Goal: Task Accomplishment & Management: Manage account settings

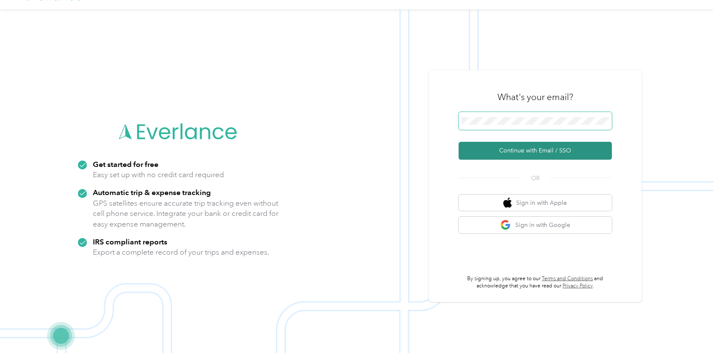
scroll to position [27, 0]
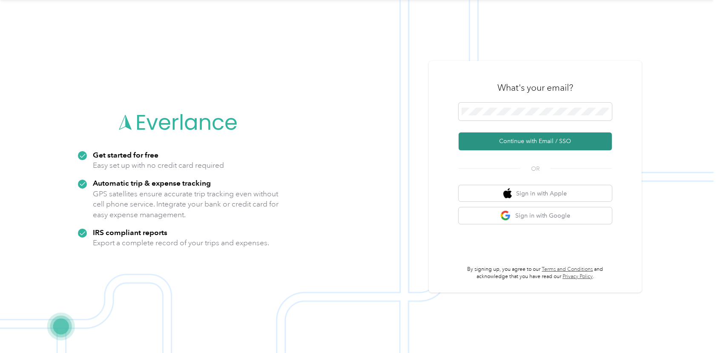
click at [528, 141] on button "Continue with Email / SSO" at bounding box center [535, 141] width 153 height 18
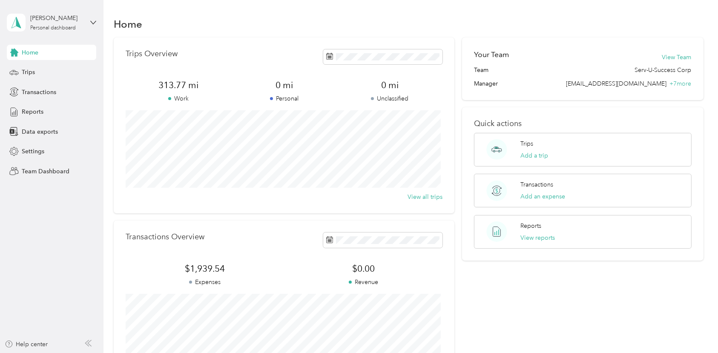
click at [98, 17] on aside "[PERSON_NAME] Personal dashboard Home Trips Transactions Reports Data exports S…" at bounding box center [51, 176] width 103 height 353
click at [94, 21] on icon at bounding box center [93, 23] width 6 height 6
click at [53, 70] on div "Team dashboard" at bounding box center [37, 70] width 46 height 9
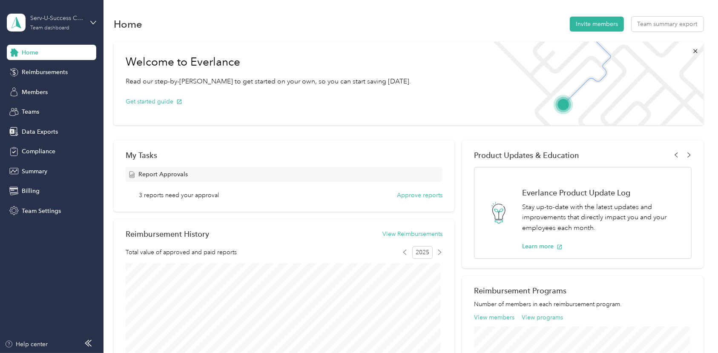
click at [76, 18] on div "Serv-U-Success Corp" at bounding box center [56, 18] width 53 height 9
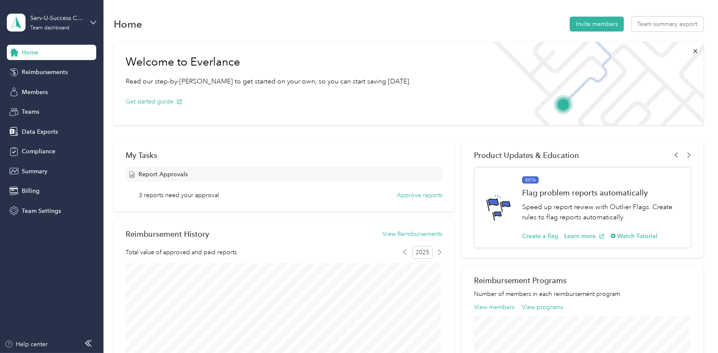
click at [49, 71] on div "Team dashboard" at bounding box center [37, 70] width 47 height 9
click at [49, 71] on span "Reimbursements" at bounding box center [45, 72] width 46 height 9
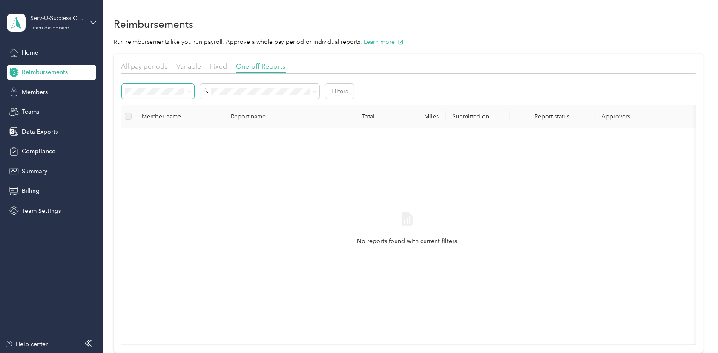
click at [188, 91] on icon at bounding box center [189, 92] width 4 height 4
click at [161, 119] on span "Needs approval" at bounding box center [149, 121] width 43 height 7
click at [167, 64] on span "All pay periods" at bounding box center [144, 66] width 46 height 8
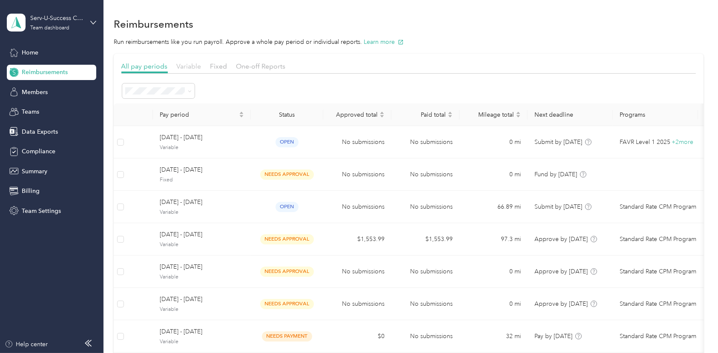
click at [194, 65] on span "Variable" at bounding box center [189, 66] width 25 height 8
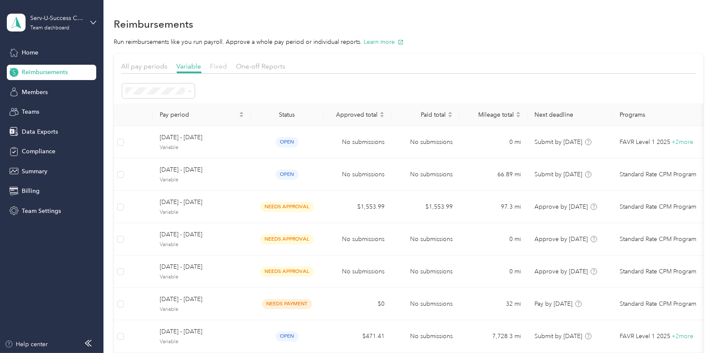
click at [220, 65] on span "Fixed" at bounding box center [218, 66] width 17 height 8
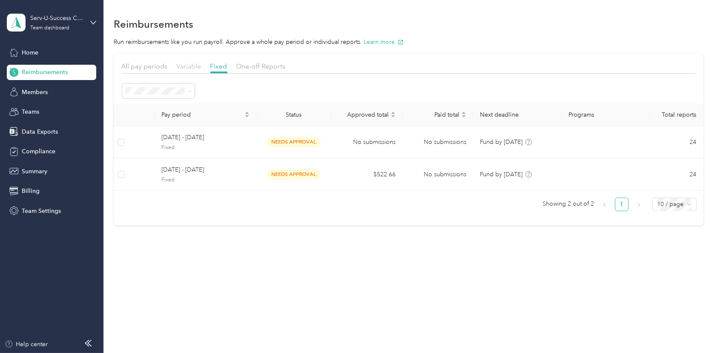
click at [192, 66] on span "Variable" at bounding box center [189, 66] width 25 height 8
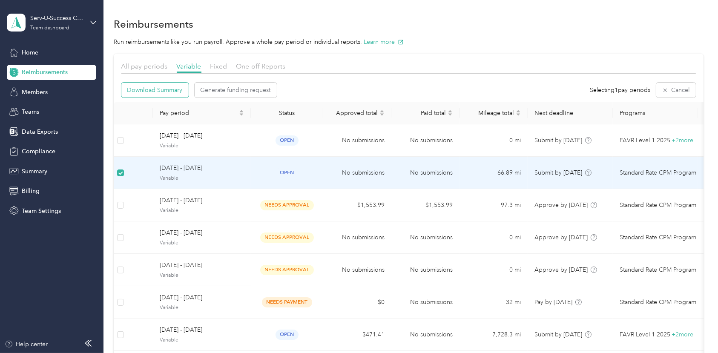
click at [159, 89] on span "Download Summary" at bounding box center [154, 90] width 55 height 9
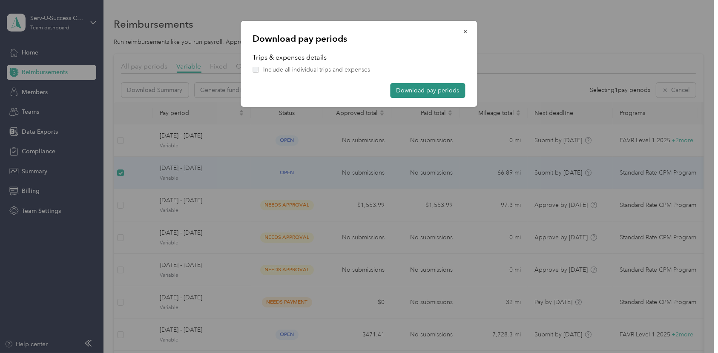
click at [426, 87] on button "Download pay periods" at bounding box center [428, 90] width 75 height 15
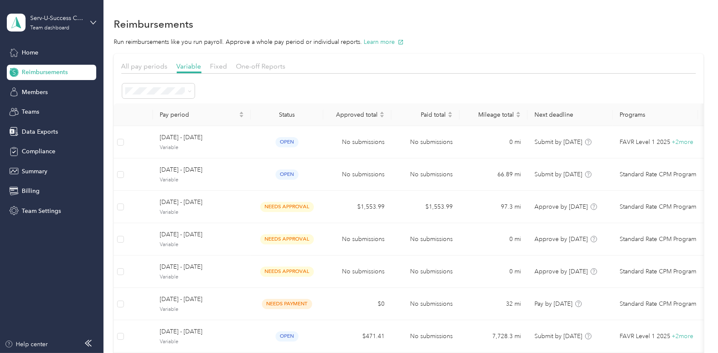
click at [692, 32] on div "Reimbursements" at bounding box center [408, 24] width 589 height 18
click at [40, 89] on span "Members" at bounding box center [35, 92] width 26 height 9
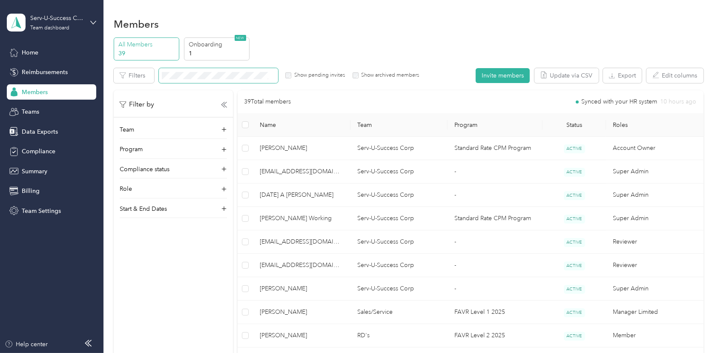
click at [215, 71] on span at bounding box center [218, 75] width 119 height 15
click at [44, 169] on span "Summary" at bounding box center [35, 171] width 26 height 9
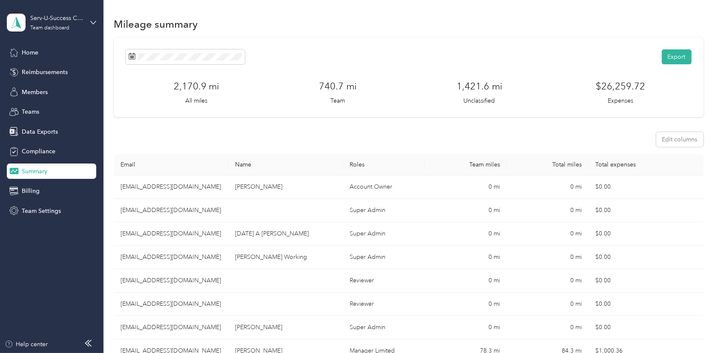
click at [215, 163] on th "Email" at bounding box center [171, 164] width 115 height 21
click at [320, 168] on th "Name" at bounding box center [285, 164] width 115 height 21
click at [198, 168] on th "Email" at bounding box center [171, 164] width 115 height 21
click at [681, 139] on button "Edit columns" at bounding box center [679, 139] width 47 height 15
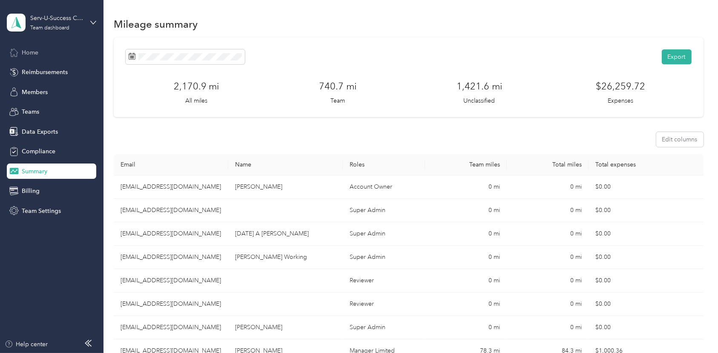
click at [26, 52] on span "Home" at bounding box center [30, 52] width 17 height 9
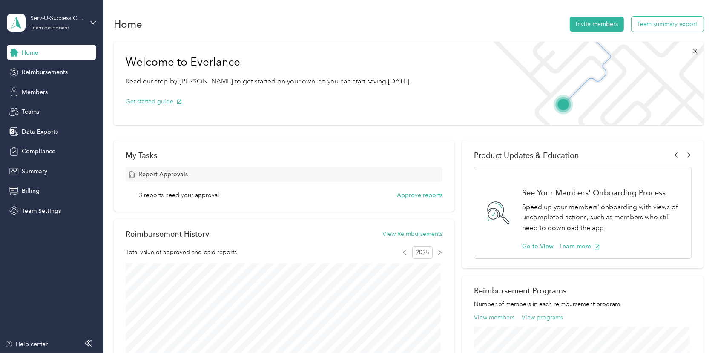
click at [664, 24] on button "Team summary export" at bounding box center [668, 24] width 72 height 15
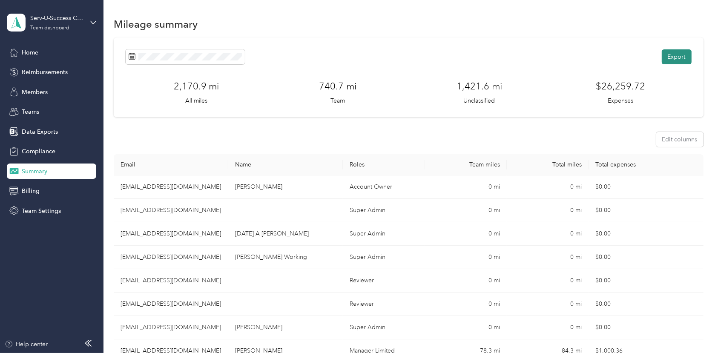
click at [675, 56] on button "Export" at bounding box center [677, 56] width 30 height 15
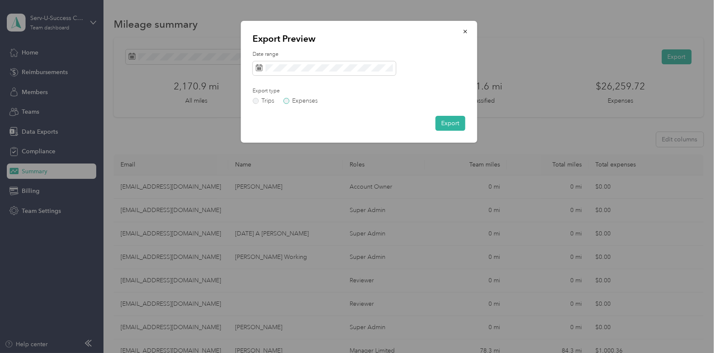
click at [288, 101] on label "Expenses" at bounding box center [301, 101] width 34 height 6
click at [448, 123] on button "Export" at bounding box center [451, 123] width 30 height 15
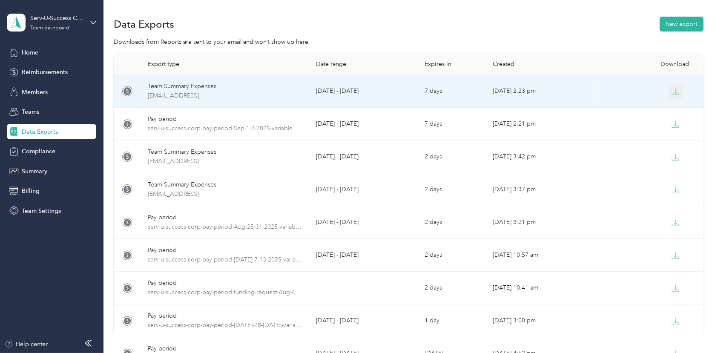
click at [672, 90] on icon "button" at bounding box center [676, 92] width 8 height 8
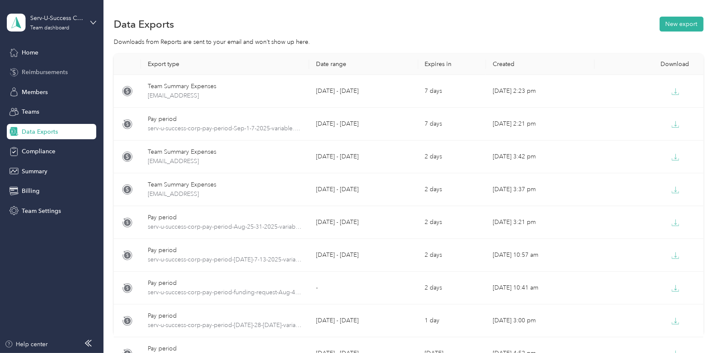
click at [53, 70] on span "Reimbursements" at bounding box center [45, 72] width 46 height 9
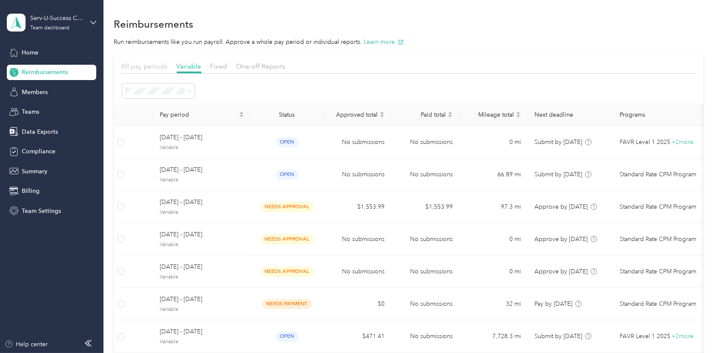
click at [141, 67] on span "All pay periods" at bounding box center [144, 66] width 46 height 8
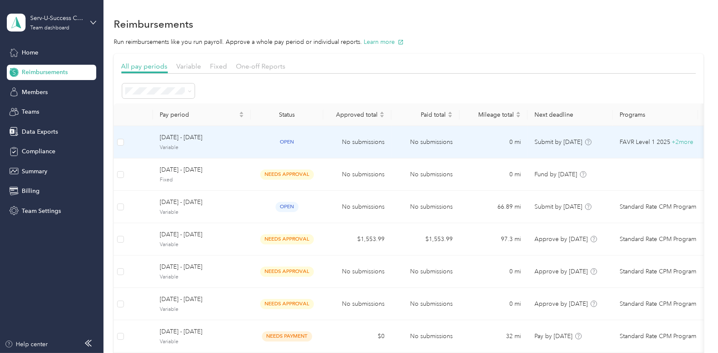
click at [144, 143] on tr "[DATE] - [DATE] Variable open No submissions No submissions 0 mi Submit by [DAT…" at bounding box center [431, 142] width 635 height 32
click at [124, 143] on td at bounding box center [121, 142] width 14 height 32
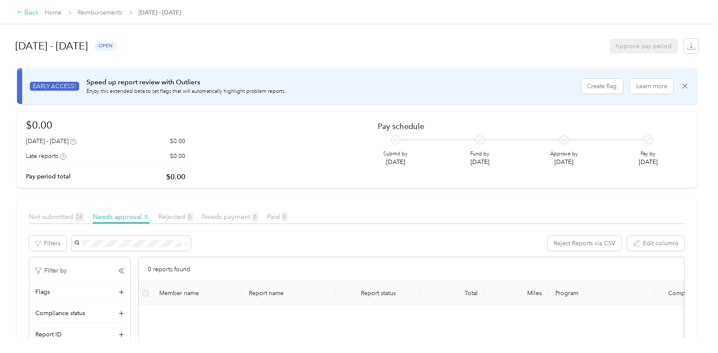
click at [26, 12] on div "Back" at bounding box center [28, 13] width 22 height 10
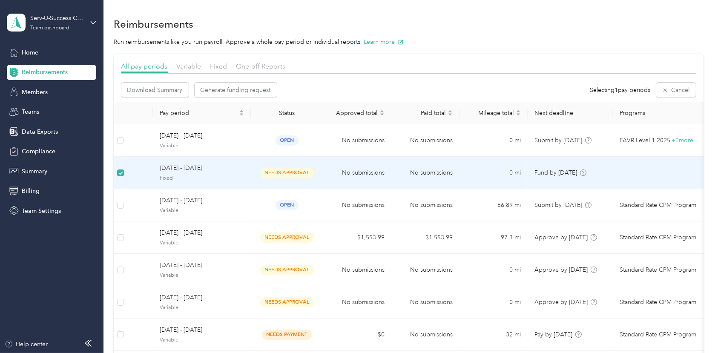
click at [172, 164] on span "[DATE] - [DATE]" at bounding box center [202, 168] width 84 height 9
click at [169, 169] on span "[DATE] - [DATE]" at bounding box center [202, 168] width 84 height 9
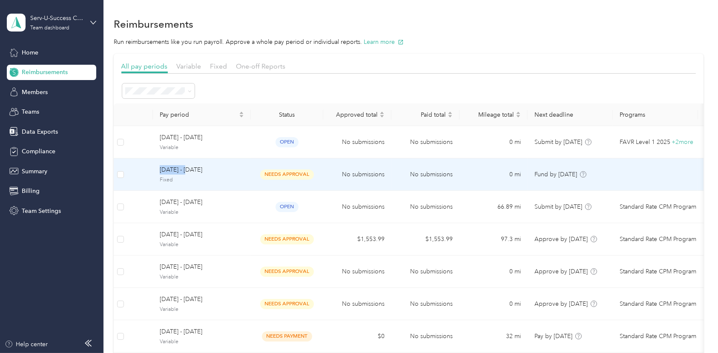
click at [181, 170] on span "[DATE] - [DATE]" at bounding box center [202, 169] width 84 height 9
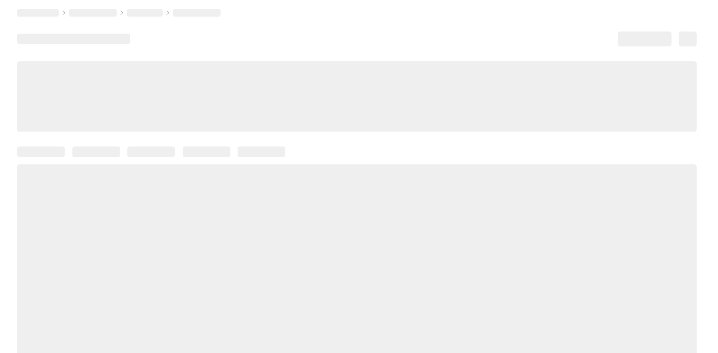
click at [181, 170] on div at bounding box center [357, 270] width 680 height 212
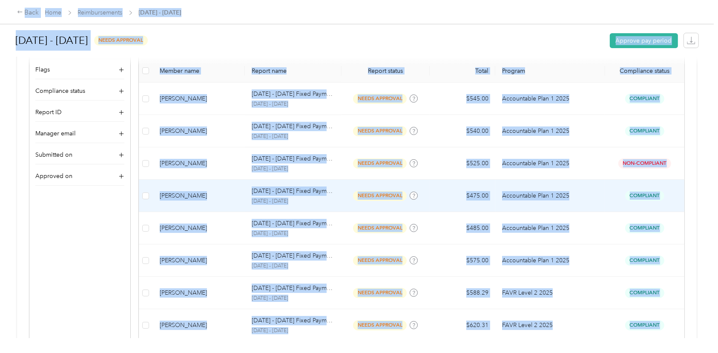
scroll to position [252, 0]
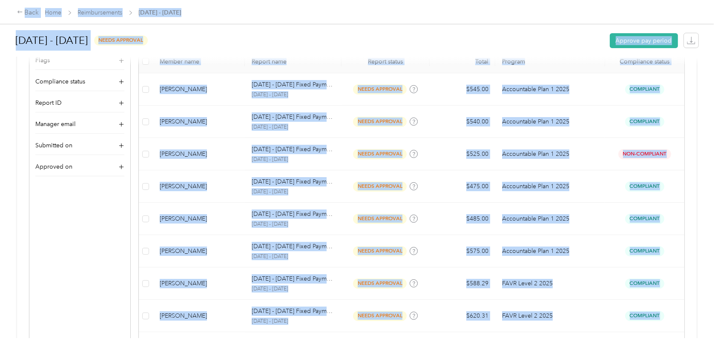
click at [286, 29] on div "[DATE] - [DATE] needs approval Approve pay period" at bounding box center [357, 40] width 683 height 32
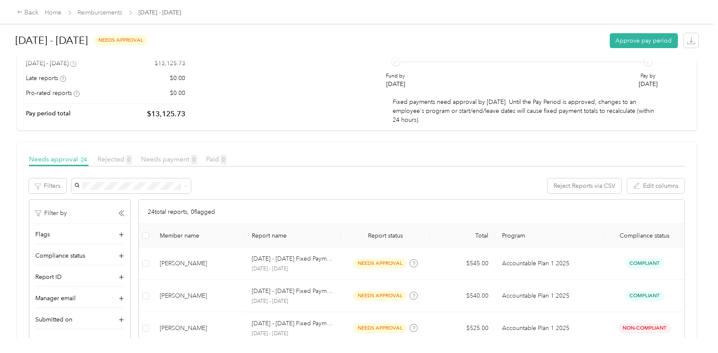
scroll to position [126, 0]
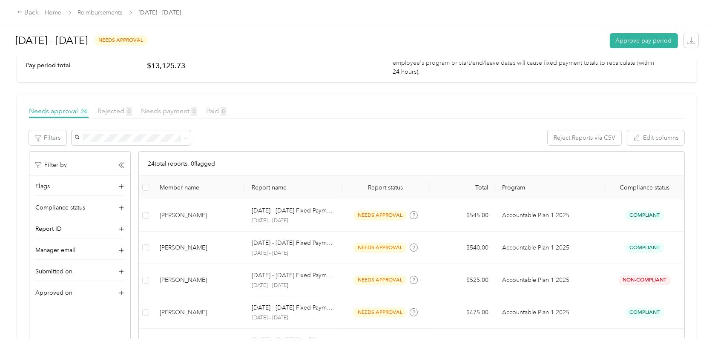
click at [224, 186] on div "Member name" at bounding box center [199, 187] width 79 height 7
click at [237, 192] on th "Member name" at bounding box center [199, 187] width 92 height 23
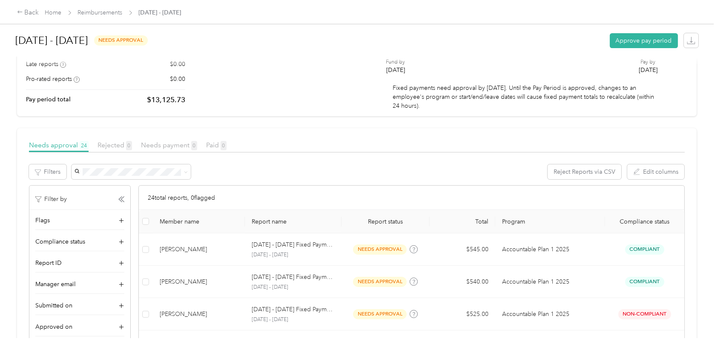
scroll to position [0, 0]
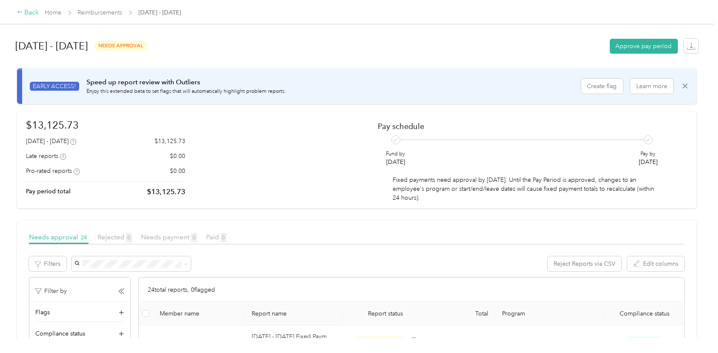
click at [29, 12] on div "Back" at bounding box center [28, 13] width 22 height 10
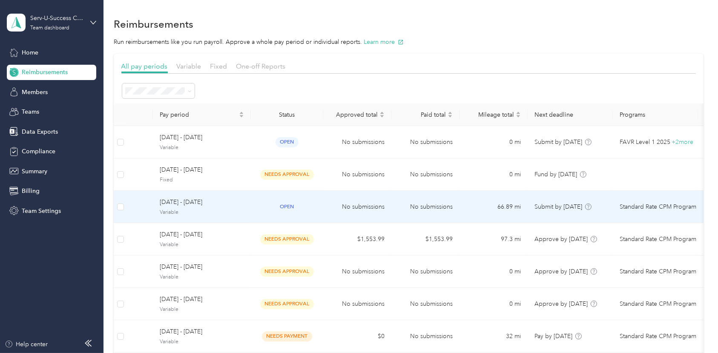
click at [169, 203] on span "[DATE] - [DATE]" at bounding box center [202, 202] width 84 height 9
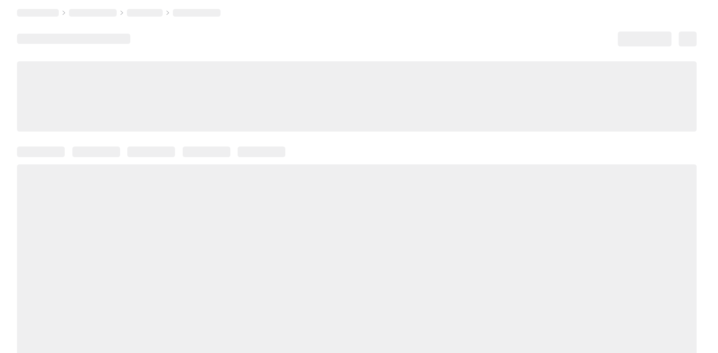
click at [169, 203] on div at bounding box center [357, 270] width 680 height 212
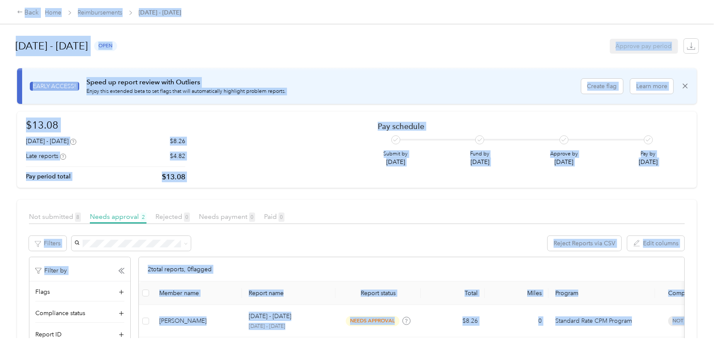
click at [284, 208] on article "Not submitted 8 Needs approval 2 Rejected 0 Needs payment 0 Paid 0 Filters Reje…" at bounding box center [357, 315] width 680 height 230
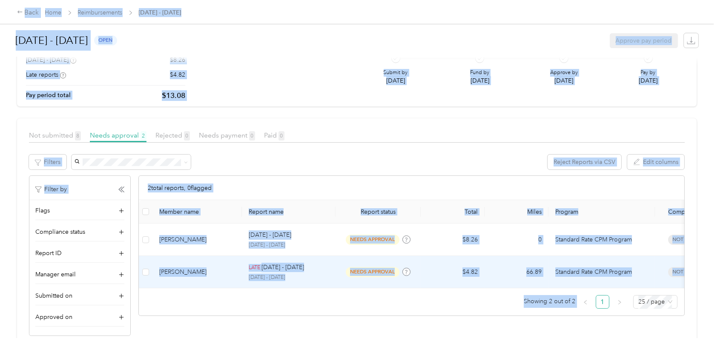
scroll to position [66, 0]
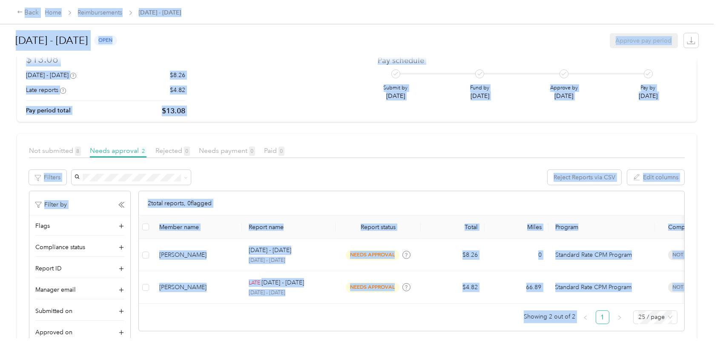
click at [284, 57] on div at bounding box center [359, 61] width 684 height 9
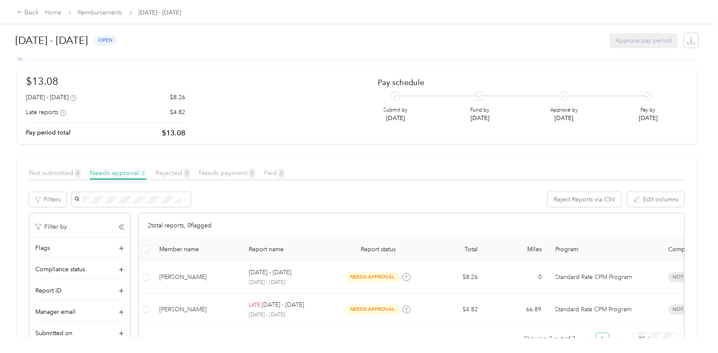
scroll to position [34, 0]
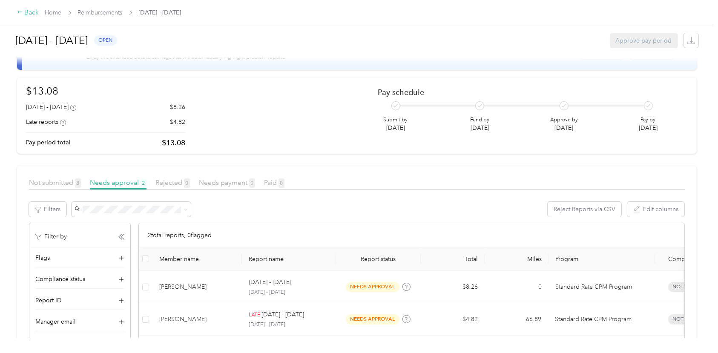
click at [22, 10] on icon at bounding box center [20, 12] width 6 height 6
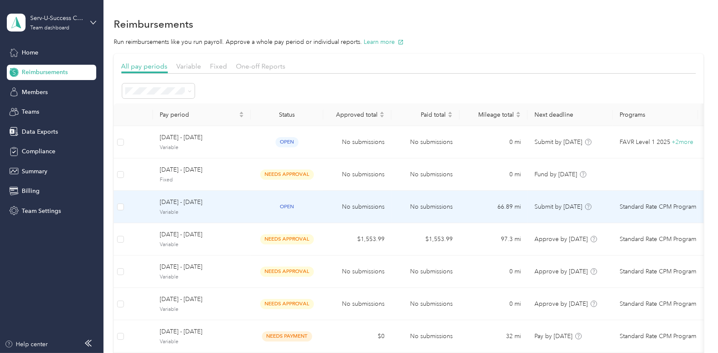
click at [195, 205] on span "[DATE] - [DATE]" at bounding box center [202, 202] width 84 height 9
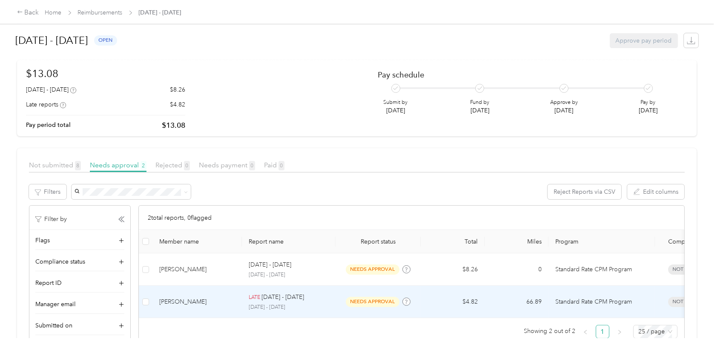
scroll to position [63, 0]
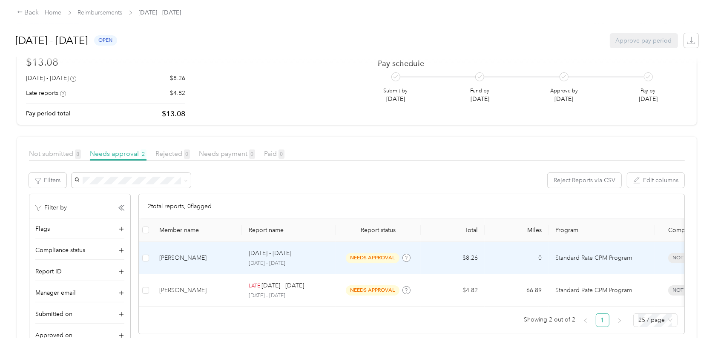
click at [176, 256] on div "[PERSON_NAME]" at bounding box center [197, 257] width 76 height 9
click at [176, 353] on div at bounding box center [357, 353] width 714 height 0
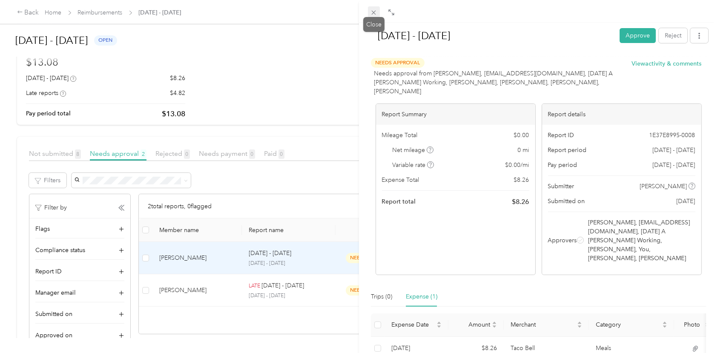
click at [376, 12] on icon at bounding box center [373, 12] width 7 height 7
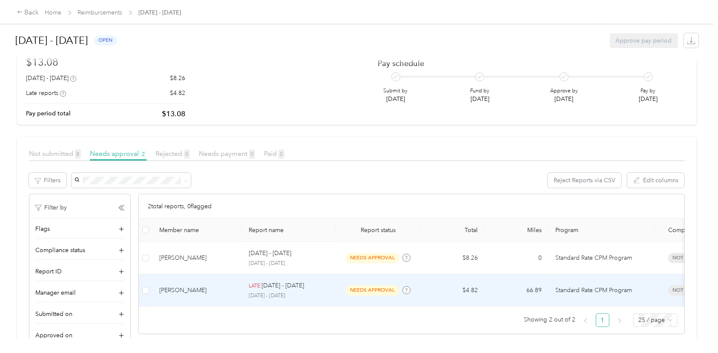
click at [187, 288] on div "[PERSON_NAME]" at bounding box center [197, 290] width 76 height 9
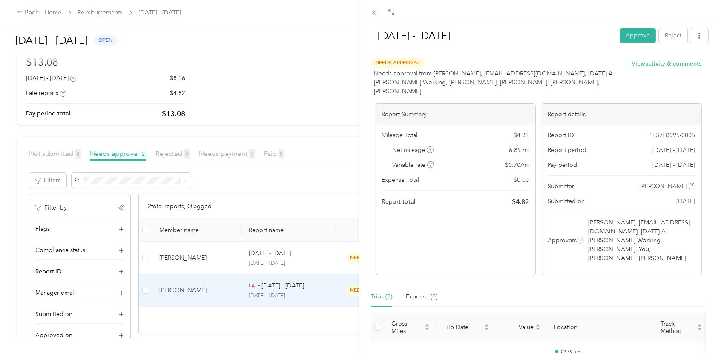
click at [36, 14] on div "[DATE] - [DATE] Approve Reject Needs Approval Needs approval from [PERSON_NAME]…" at bounding box center [359, 176] width 718 height 353
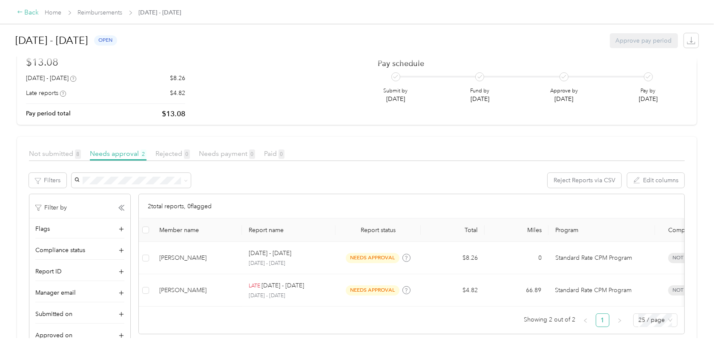
click at [30, 12] on div "Back" at bounding box center [28, 13] width 22 height 10
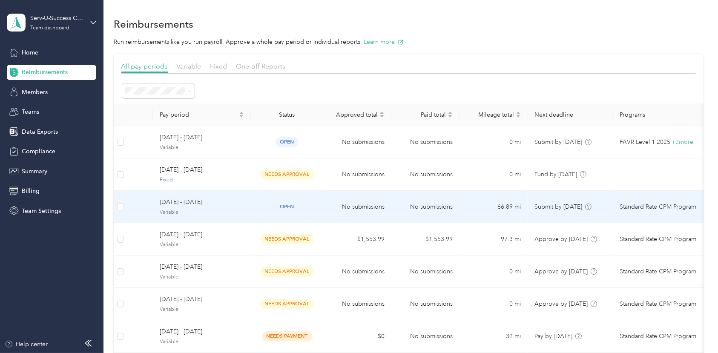
click at [181, 202] on span "[DATE] - [DATE]" at bounding box center [202, 202] width 84 height 9
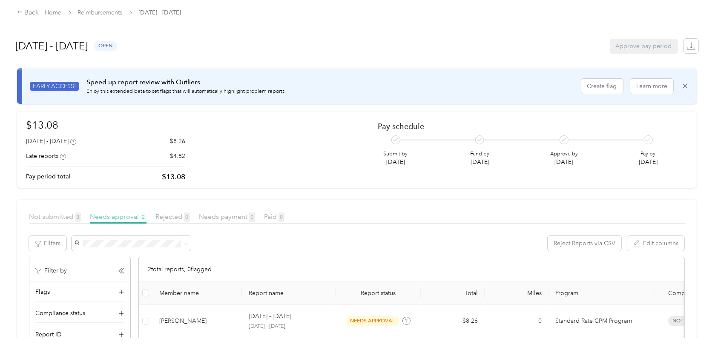
click at [125, 216] on span "Needs approval 2" at bounding box center [118, 216] width 57 height 8
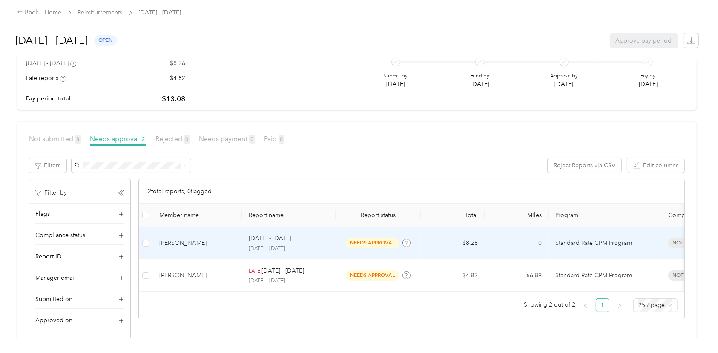
scroll to position [63, 0]
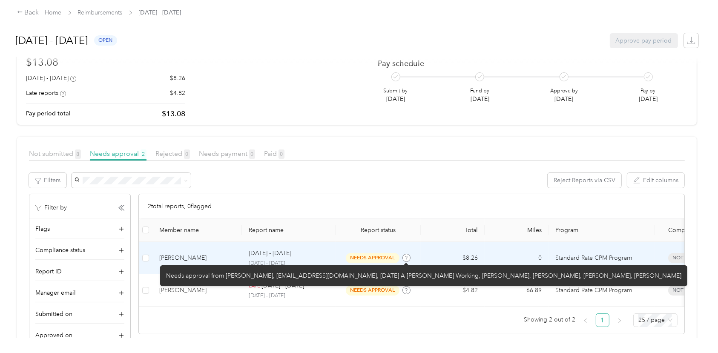
click at [408, 256] on span at bounding box center [406, 258] width 8 height 8
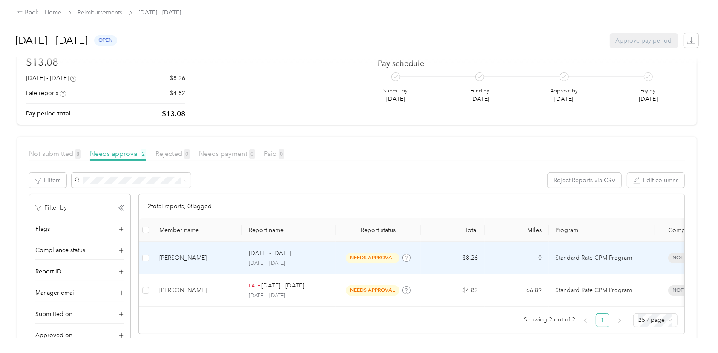
click at [389, 256] on span "needs approval" at bounding box center [373, 258] width 54 height 10
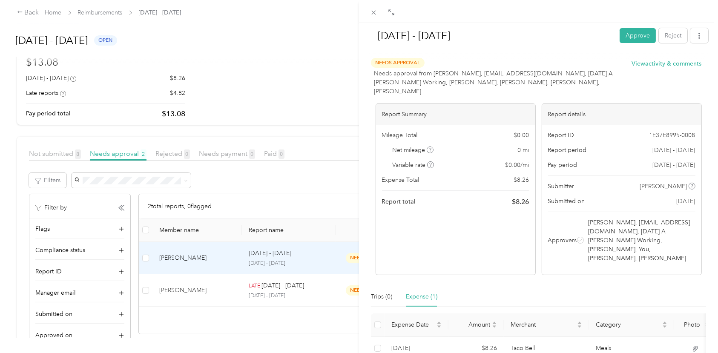
click at [634, 35] on button "Approve" at bounding box center [638, 35] width 36 height 15
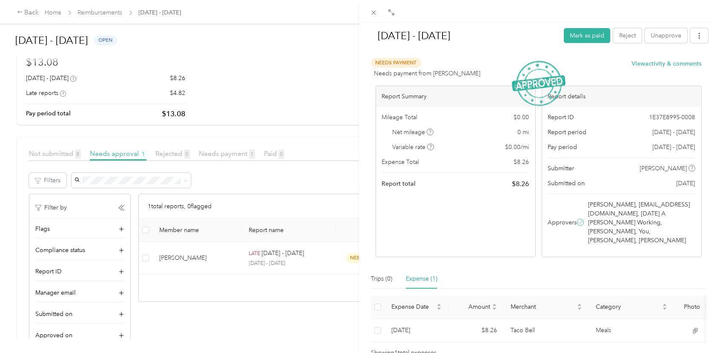
click at [180, 258] on div "[DATE] - [DATE] Mark as paid Reject Unapprove Needs Payment Needs payment from …" at bounding box center [359, 176] width 718 height 353
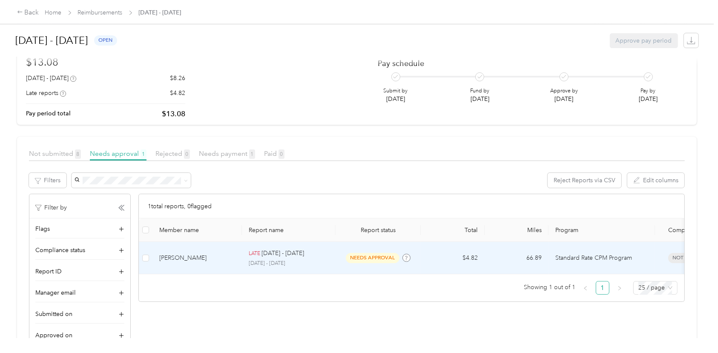
click at [376, 257] on span "needs approval" at bounding box center [373, 258] width 54 height 10
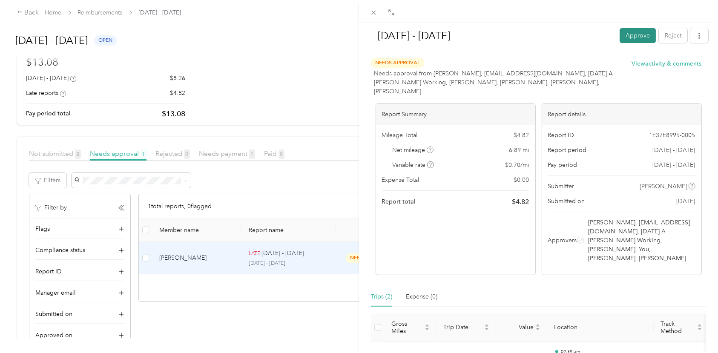
click at [640, 37] on button "Approve" at bounding box center [638, 35] width 36 height 15
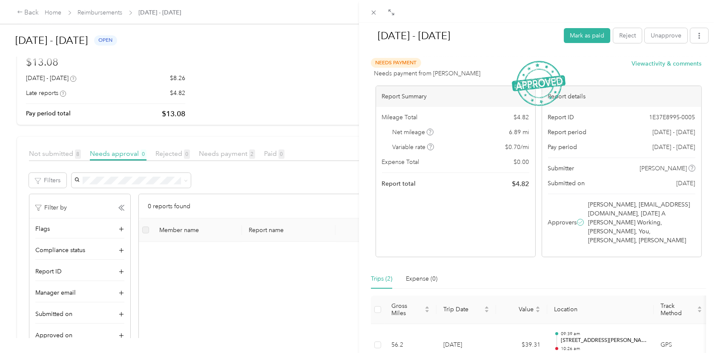
click at [284, 267] on div "[DATE] - [DATE] Mark as paid Reject Unapprove Needs Payment Needs payment from …" at bounding box center [359, 176] width 718 height 353
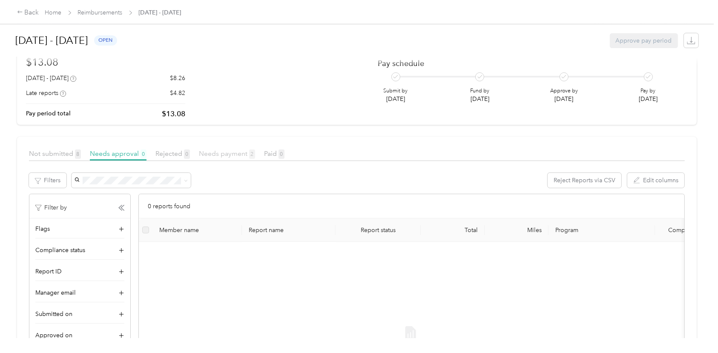
click at [211, 151] on span "Needs payment 2" at bounding box center [227, 153] width 56 height 8
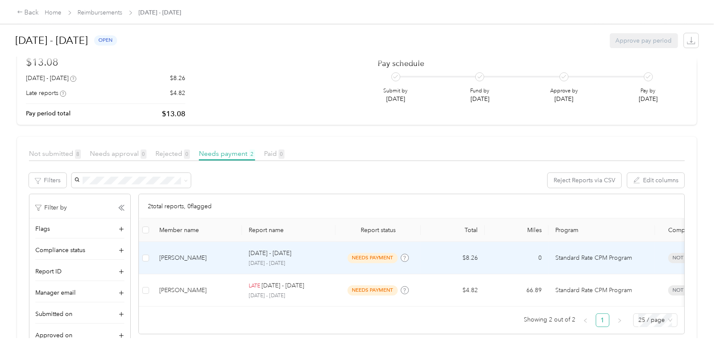
click at [385, 257] on span "needs payment" at bounding box center [372, 258] width 50 height 10
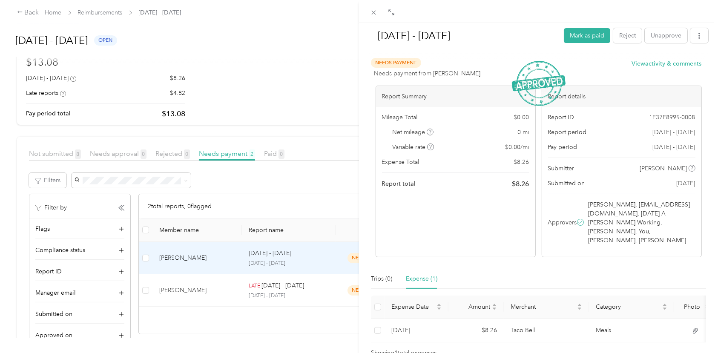
click at [397, 63] on span "Needs Payment" at bounding box center [396, 63] width 50 height 10
click at [696, 38] on icon "button" at bounding box center [699, 36] width 6 height 6
click at [373, 11] on icon at bounding box center [373, 12] width 7 height 7
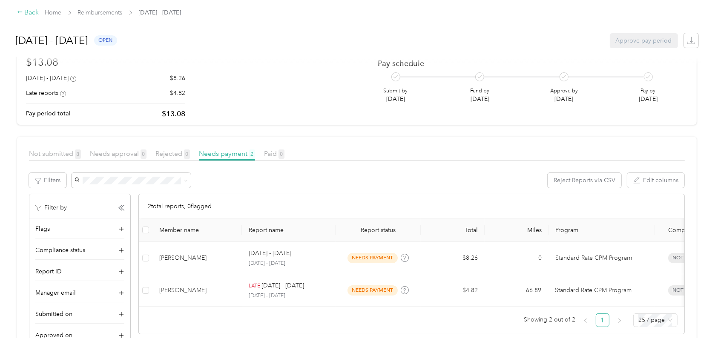
click at [23, 13] on div "Back" at bounding box center [28, 13] width 22 height 10
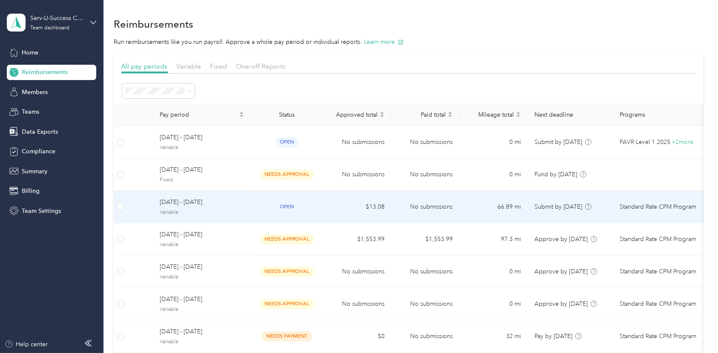
click at [174, 202] on span "[DATE] - [DATE]" at bounding box center [202, 202] width 84 height 9
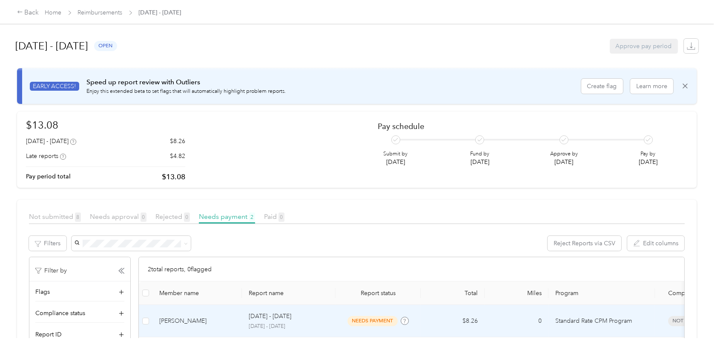
click at [374, 320] on span "needs payment" at bounding box center [372, 321] width 50 height 10
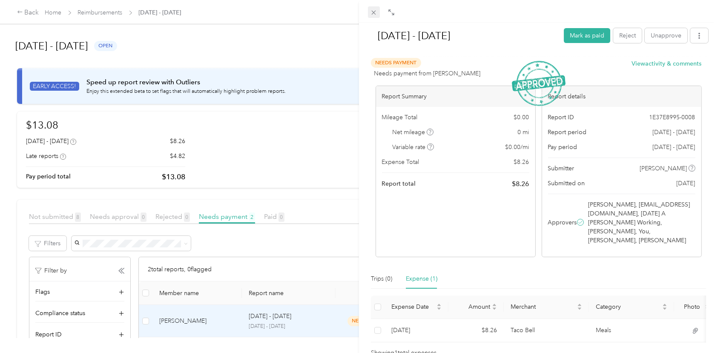
click at [374, 11] on icon at bounding box center [373, 12] width 7 height 7
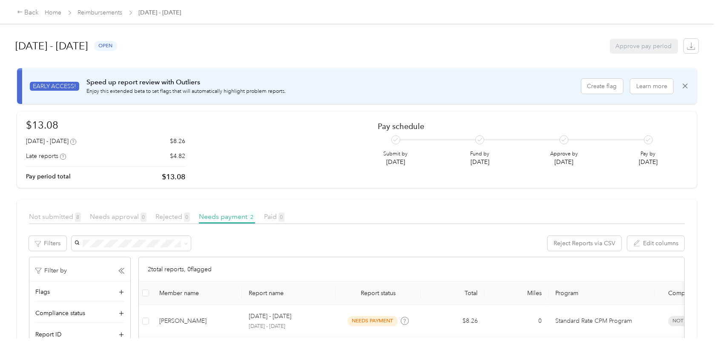
scroll to position [31, 0]
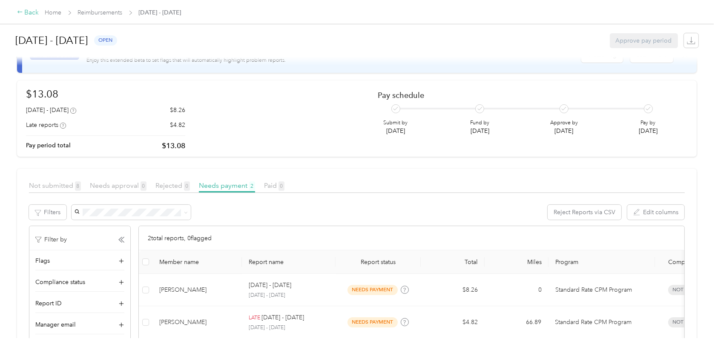
click at [26, 12] on div "Back" at bounding box center [28, 13] width 22 height 10
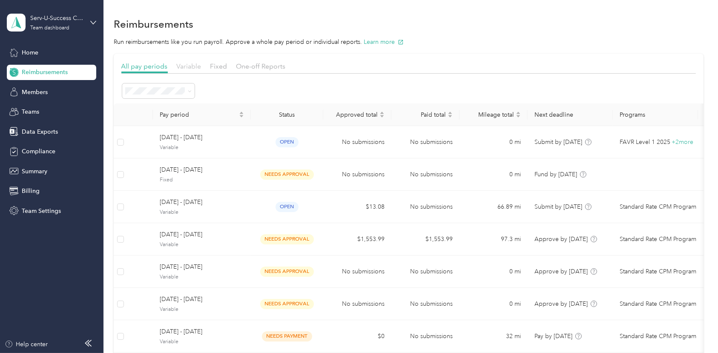
click at [193, 63] on span "Variable" at bounding box center [189, 66] width 25 height 8
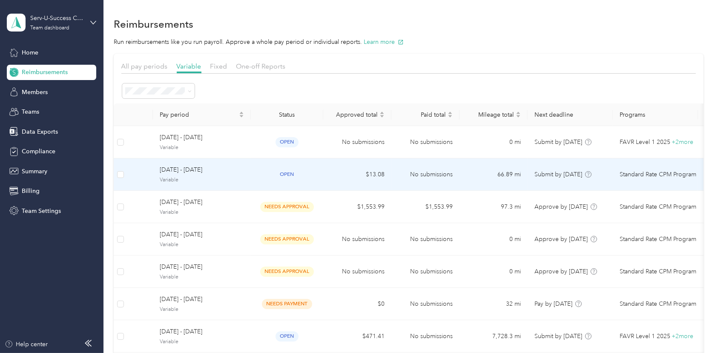
click at [177, 171] on span "[DATE] - [DATE]" at bounding box center [202, 169] width 84 height 9
click at [181, 172] on span "[DATE] - [DATE]" at bounding box center [202, 169] width 84 height 9
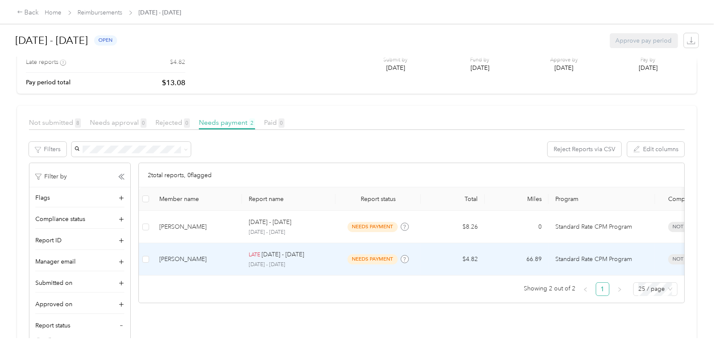
scroll to position [95, 0]
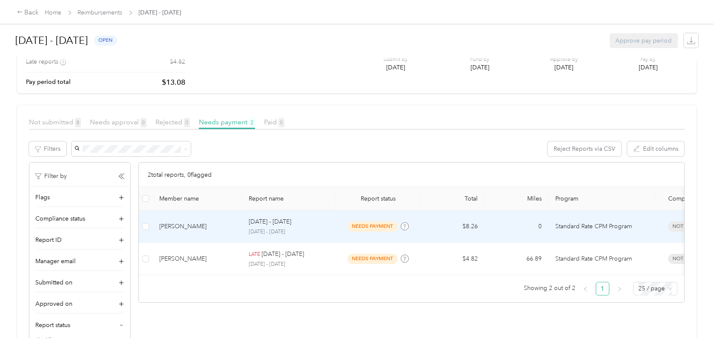
click at [371, 224] on span "needs payment" at bounding box center [372, 226] width 50 height 10
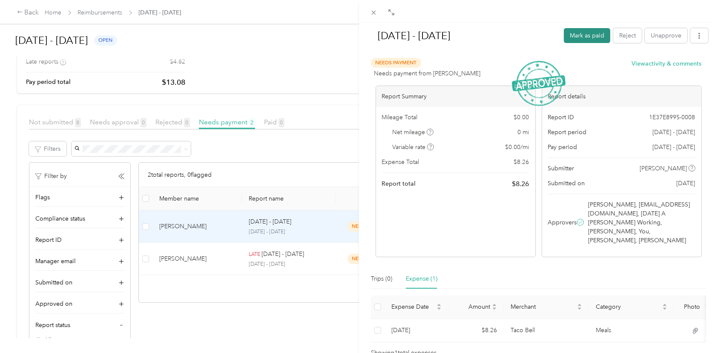
click at [579, 33] on button "Mark as paid" at bounding box center [587, 35] width 46 height 15
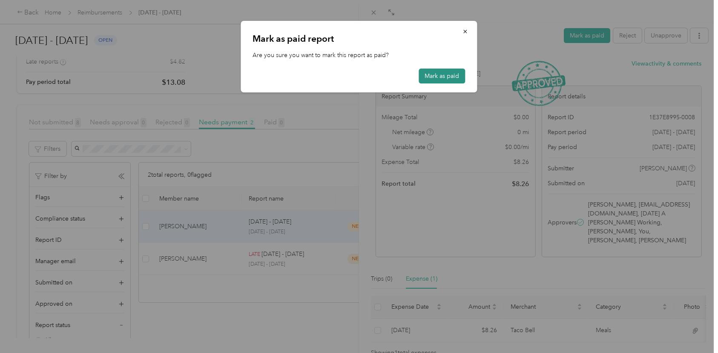
click at [445, 78] on button "Mark as paid" at bounding box center [442, 76] width 46 height 15
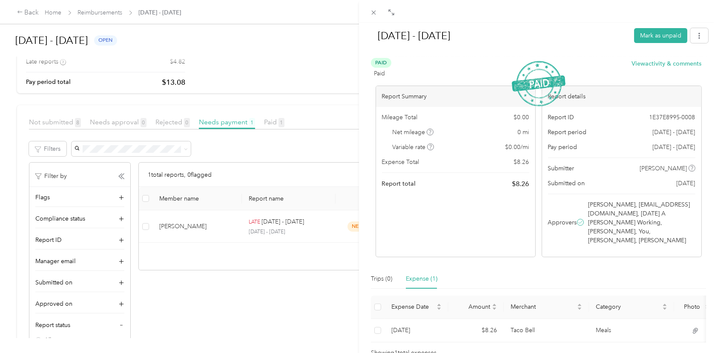
click at [171, 225] on div "[DATE] - [DATE] Mark as unpaid Paid Paid View activity & comments Report Summar…" at bounding box center [359, 176] width 718 height 353
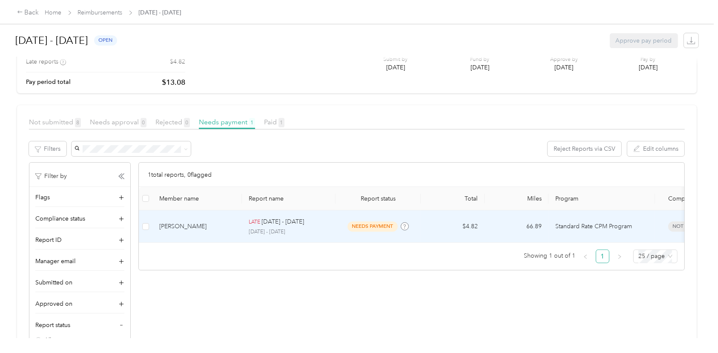
click at [369, 227] on span "needs payment" at bounding box center [372, 226] width 50 height 10
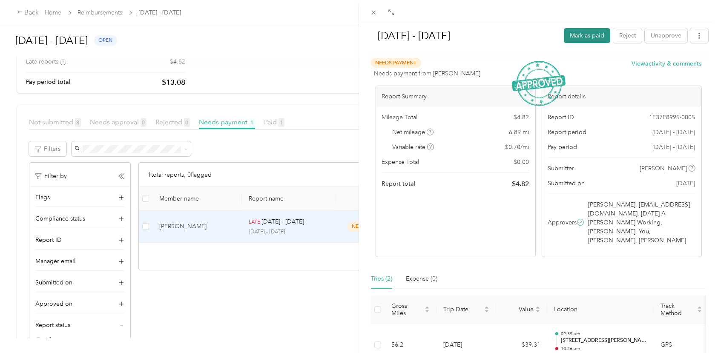
click at [577, 33] on button "Mark as paid" at bounding box center [587, 35] width 46 height 15
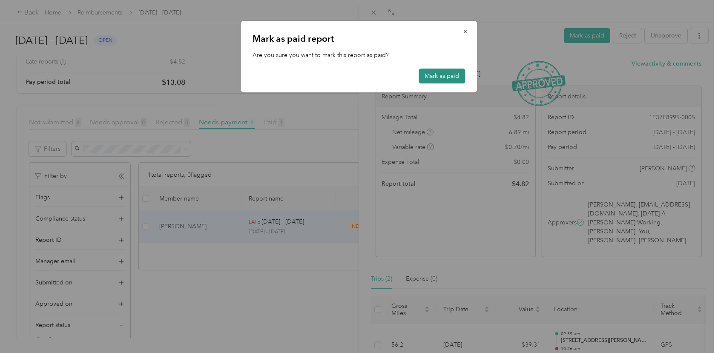
click at [435, 77] on button "Mark as paid" at bounding box center [442, 76] width 46 height 15
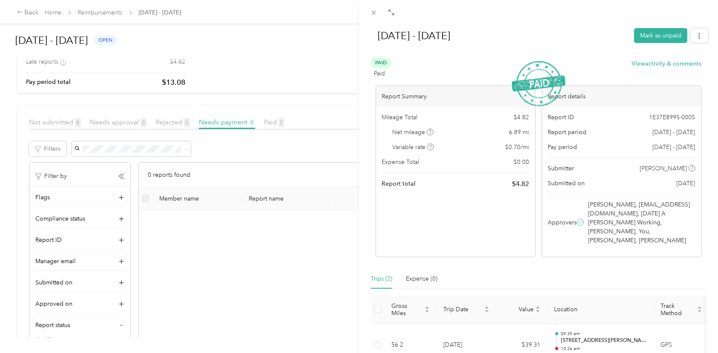
click at [26, 14] on div "[DATE] - [DATE] Mark as unpaid Paid Paid View activity & comments Report Summar…" at bounding box center [359, 176] width 718 height 353
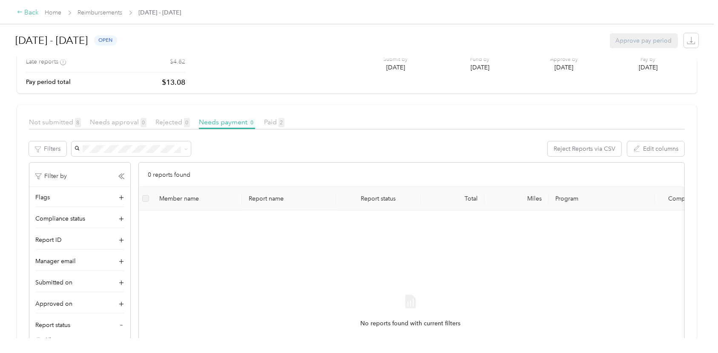
click at [21, 13] on icon at bounding box center [20, 12] width 6 height 6
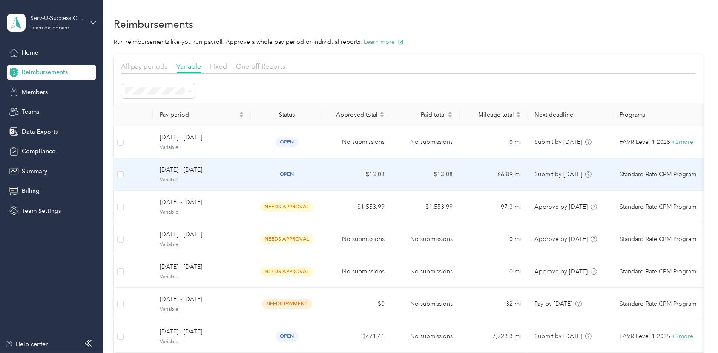
click at [186, 173] on span "[DATE] - [DATE]" at bounding box center [202, 169] width 84 height 9
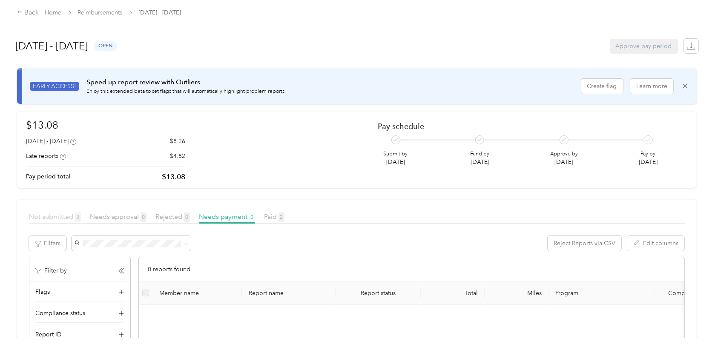
click at [60, 215] on span "Not submitted 8" at bounding box center [55, 216] width 52 height 8
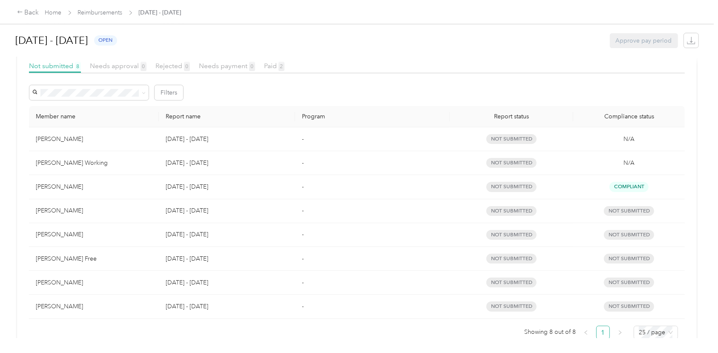
scroll to position [158, 0]
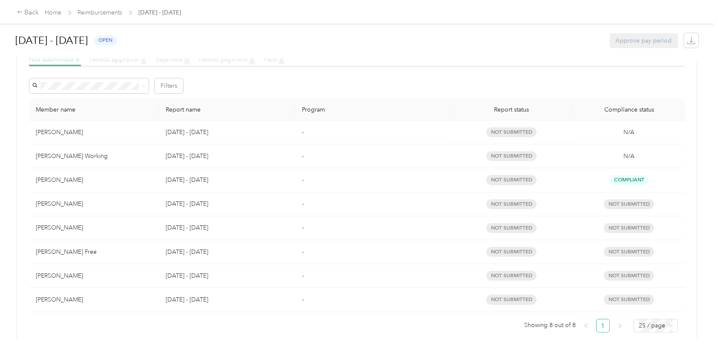
click at [78, 202] on div "[PERSON_NAME]" at bounding box center [94, 203] width 116 height 9
click at [199, 204] on p "[DATE] - [DATE]" at bounding box center [227, 203] width 123 height 9
drag, startPoint x: 199, startPoint y: 204, endPoint x: 261, endPoint y: 210, distance: 62.8
click at [261, 210] on td "[DATE] - [DATE]" at bounding box center [227, 204] width 136 height 24
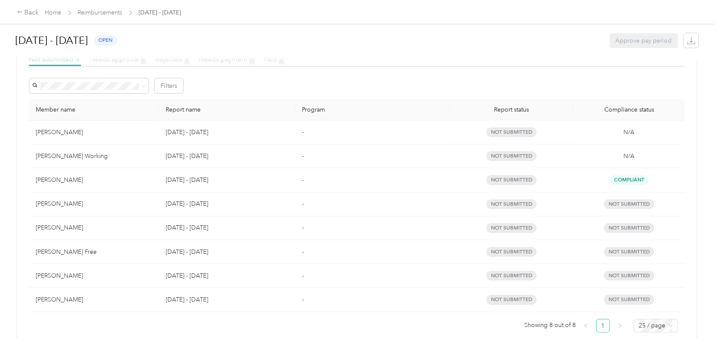
click at [60, 208] on div "[PERSON_NAME]" at bounding box center [94, 203] width 116 height 9
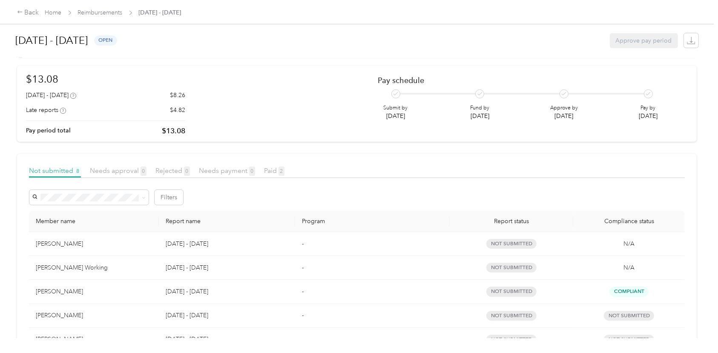
scroll to position [0, 0]
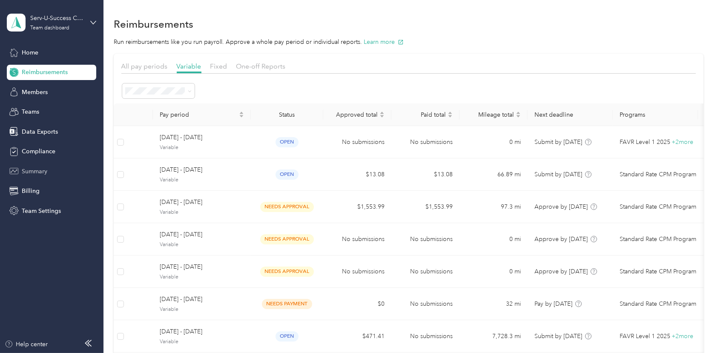
click at [40, 169] on span "Summary" at bounding box center [35, 171] width 26 height 9
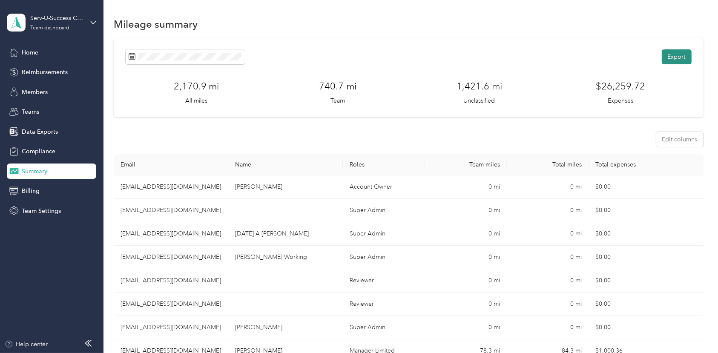
click at [675, 53] on button "Export" at bounding box center [677, 56] width 30 height 15
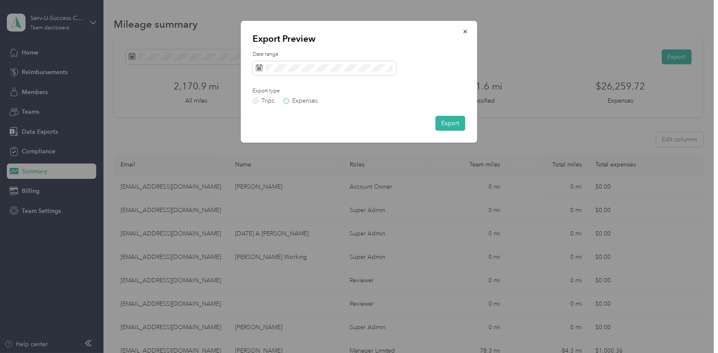
click at [287, 101] on label "Expenses" at bounding box center [301, 101] width 34 height 6
click at [454, 122] on button "Export" at bounding box center [451, 123] width 30 height 15
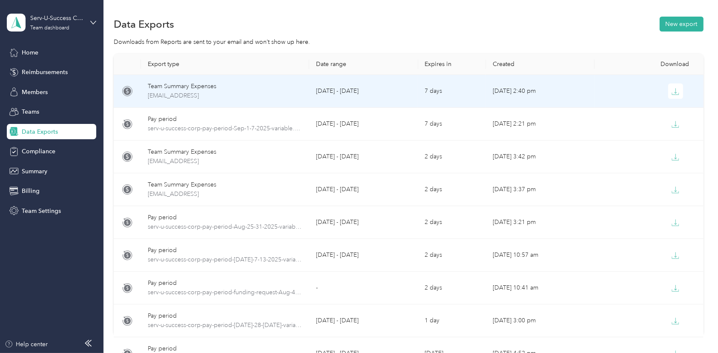
click at [187, 86] on div "Team Summary Expenses" at bounding box center [225, 86] width 155 height 9
click at [674, 88] on icon "button" at bounding box center [676, 92] width 8 height 8
